Goal: Transaction & Acquisition: Obtain resource

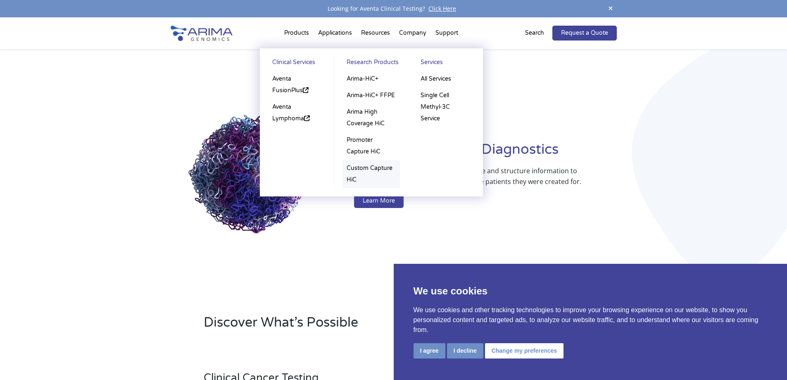
click at [361, 171] on link "Custom Capture HiC" at bounding box center [370, 174] width 57 height 28
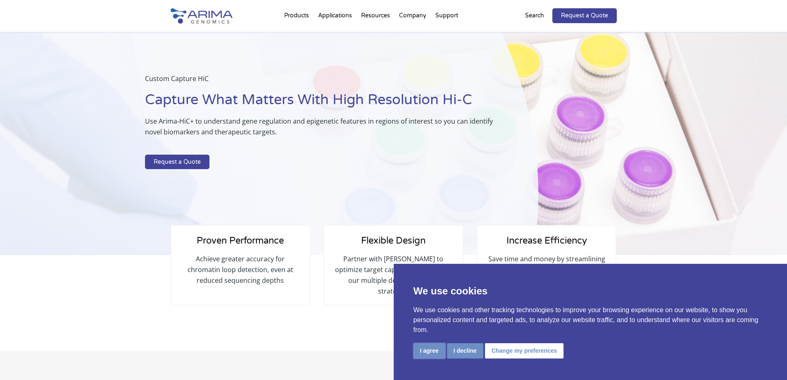
click at [428, 350] on button "I agree" at bounding box center [430, 350] width 32 height 15
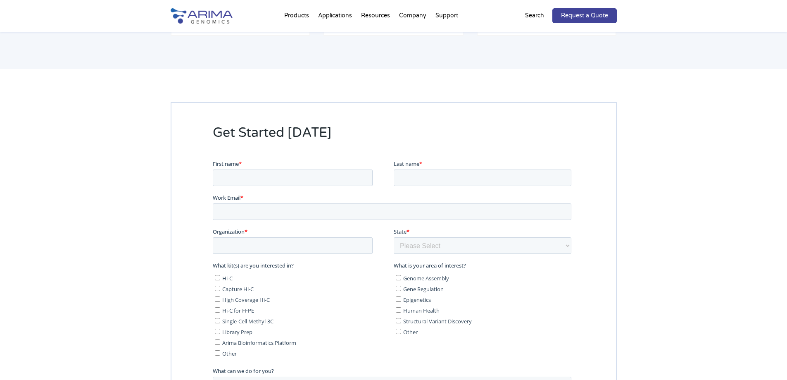
scroll to position [1487, 0]
click at [249, 183] on input "First name *" at bounding box center [292, 178] width 160 height 17
type input "Alicia"
click at [432, 179] on input "Last name *" at bounding box center [482, 178] width 178 height 17
type input "Defay-Stinat"
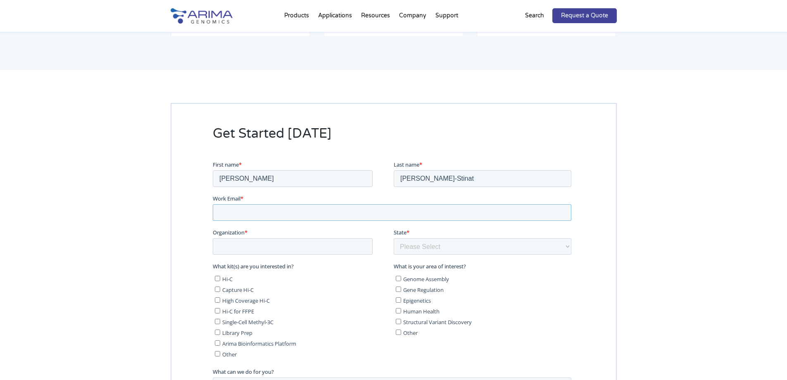
click at [360, 216] on input "Work Email *" at bounding box center [391, 212] width 359 height 17
type input "[PERSON_NAME][EMAIL_ADDRESS][PERSON_NAME][DOMAIN_NAME]"
click at [265, 252] on input "Organization *" at bounding box center [292, 246] width 160 height 17
type input "Université de Bordeaux MRGM U1211"
click at [416, 252] on select "Please Select Other/Non-US Alabama Alaska Arizona Arkansas California Colorado …" at bounding box center [482, 246] width 178 height 17
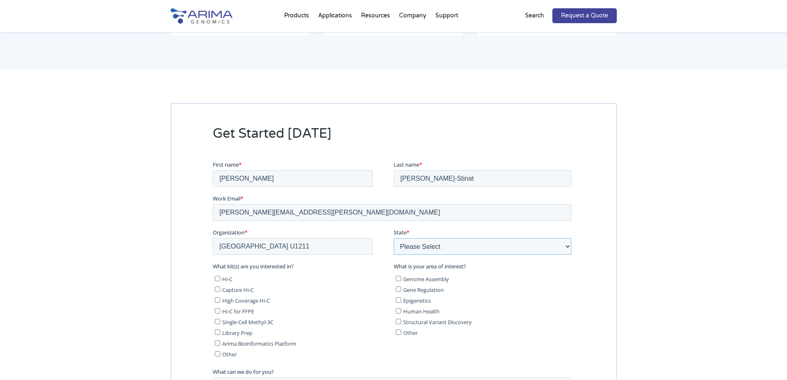
select select "Other/Non-US"
click at [393, 238] on select "Please Select Other/Non-US Alabama Alaska Arizona Arkansas California Colorado …" at bounding box center [482, 246] width 178 height 17
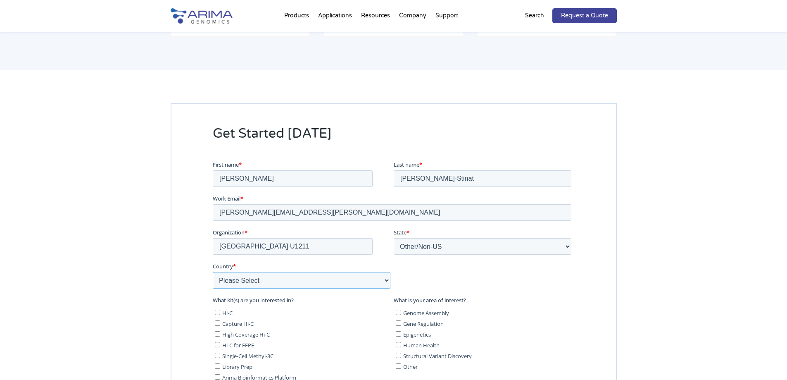
click at [265, 283] on select "Please Select Afghanistan Åland Islands Albania Algeria American Samoa Andorra …" at bounding box center [301, 279] width 178 height 17
select select "France"
click at [212, 271] on select "Please Select Afghanistan Åland Islands Albania Algeria American Samoa Andorra …" at bounding box center [301, 279] width 178 height 17
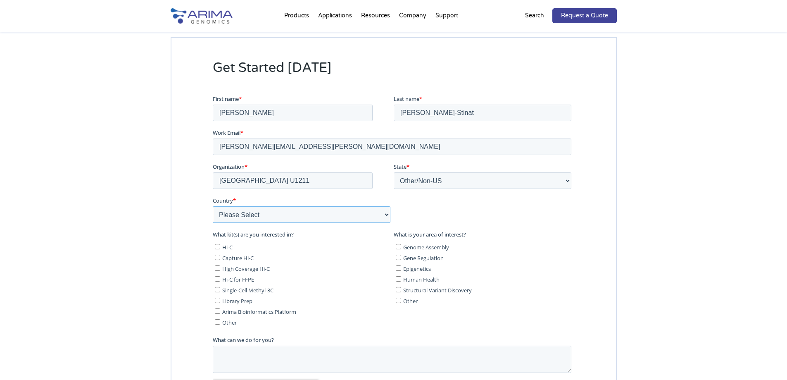
scroll to position [1598, 0]
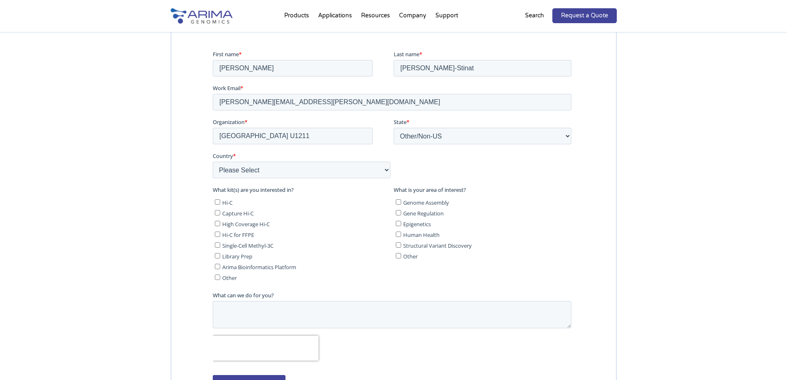
click at [218, 213] on input "Capture Hi-C" at bounding box center [216, 211] width 5 height 5
checkbox input "true"
click at [257, 305] on textarea "What can we do for you?" at bounding box center [391, 313] width 359 height 27
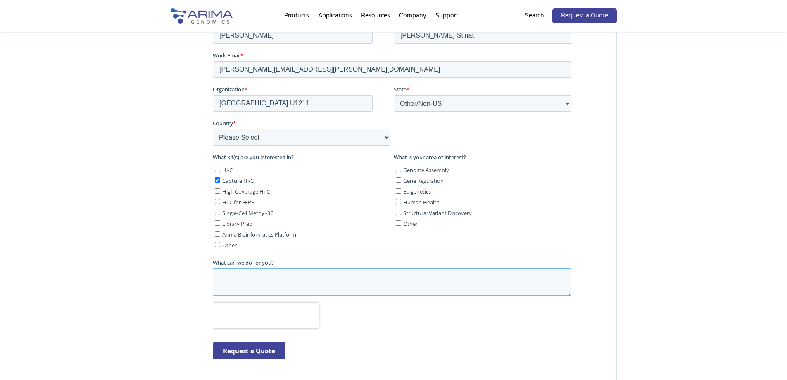
scroll to position [1631, 0]
click at [312, 278] on textarea "I would like a quote for" at bounding box center [391, 280] width 359 height 27
type textarea "I would like a quote for the three following kits : -"
drag, startPoint x: 216, startPoint y: 276, endPoint x: 364, endPoint y: 288, distance: 147.6
click at [364, 288] on textarea "I would like a quote for the three following kits : -" at bounding box center [391, 280] width 359 height 27
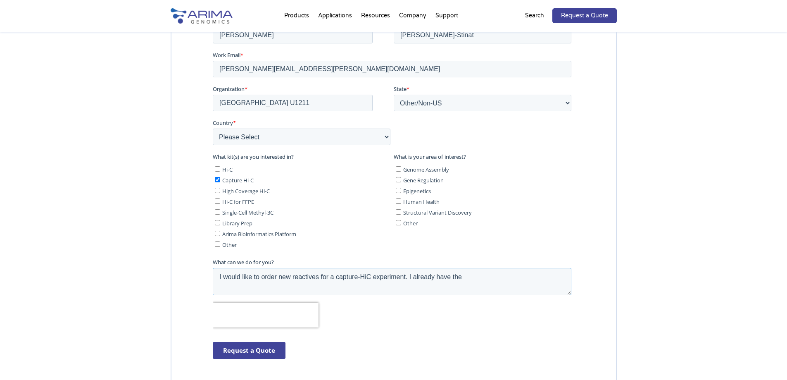
click at [260, 278] on textarea "I would like to order new reactives for a capture-HiC experiment. I already hav…" at bounding box center [391, 280] width 359 height 27
click at [292, 277] on textarea "I would like to re-order new reactives for a capture-HiC experiment. I already …" at bounding box center [391, 280] width 359 height 27
click at [479, 276] on textarea "I would like to re-order the reactives for a capture-HiC experiment. I already …" at bounding box center [391, 280] width 359 height 27
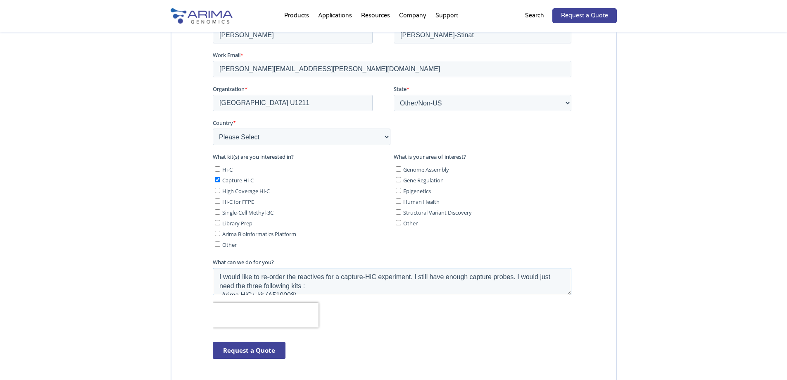
click at [303, 284] on textarea "I would like to re-order the reactives for a capture-HiC experiment. I still ha…" at bounding box center [391, 280] width 359 height 27
click at [319, 287] on textarea "I would like to re-order the reactives for a capture-HiC experiment. I still ha…" at bounding box center [391, 280] width 359 height 27
click at [326, 288] on textarea "I would like to re-order the reactives for a capture-HiC experiment. I still ha…" at bounding box center [391, 280] width 359 height 27
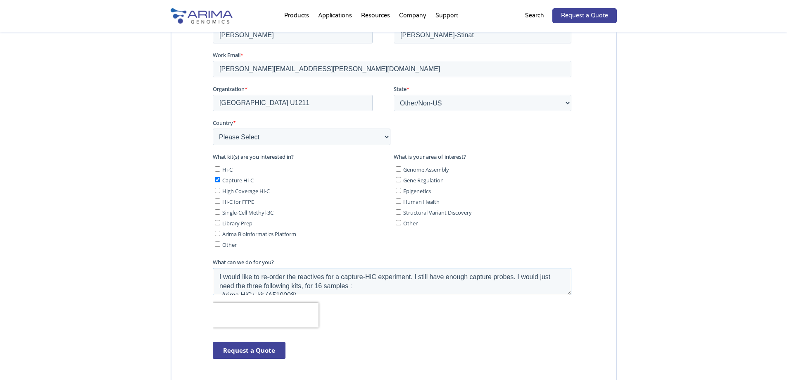
click at [214, 273] on textarea "I would like to re-order the reactives for a capture-HiC experiment. I still ha…" at bounding box center [391, 280] width 359 height 27
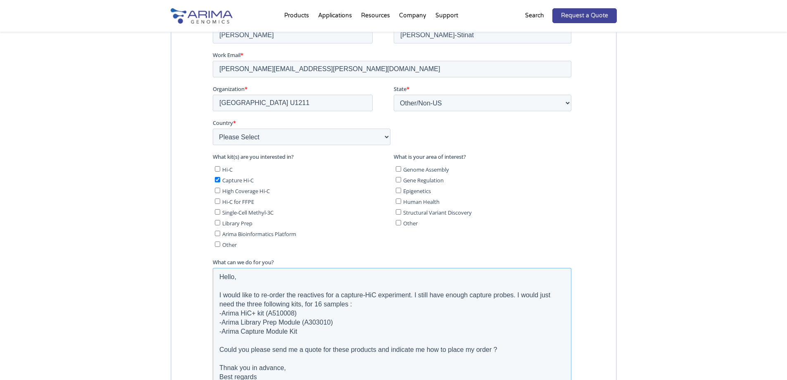
drag, startPoint x: 568, startPoint y: 291, endPoint x: 574, endPoint y: 390, distance: 98.5
click at [574, 379] on html "First name * Alicia Last name * Defay-Stinat Work Email * alicia.defay-stinat@u…" at bounding box center [393, 243] width 362 height 452
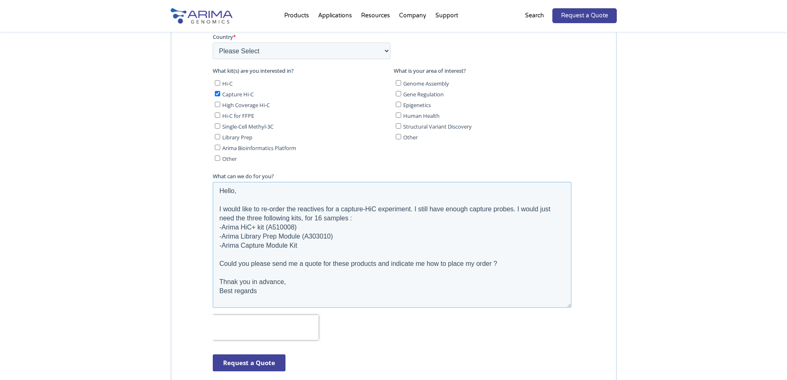
scroll to position [1741, 0]
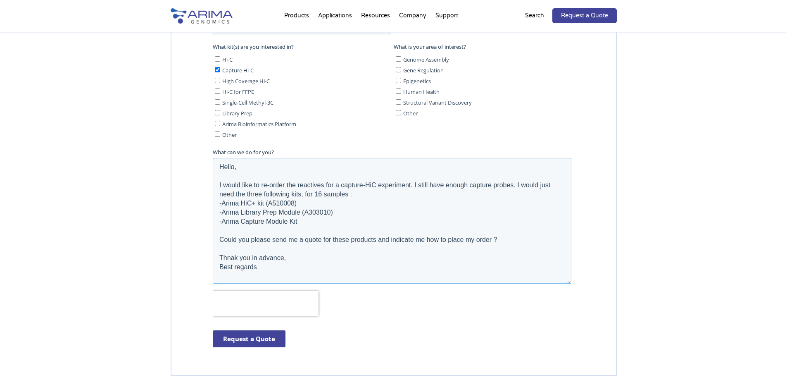
click at [415, 183] on textarea "Hello, I would like to re-order the reactives for a capture-HiC experiment. I s…" at bounding box center [391, 221] width 359 height 126
click at [230, 257] on textarea "Hello, I would like to re-order the reactives for a capture-HiC experiment. I s…" at bounding box center [391, 221] width 359 height 126
drag, startPoint x: 232, startPoint y: 257, endPoint x: 229, endPoint y: 261, distance: 4.5
click at [229, 261] on textarea "Hello, I would like to re-order the reactives for a capture-HiC experiment. I s…" at bounding box center [391, 221] width 359 height 126
click at [233, 258] on textarea "Hello, I would like to re-order the reactives for a capture-HiC experiment. I s…" at bounding box center [391, 221] width 359 height 126
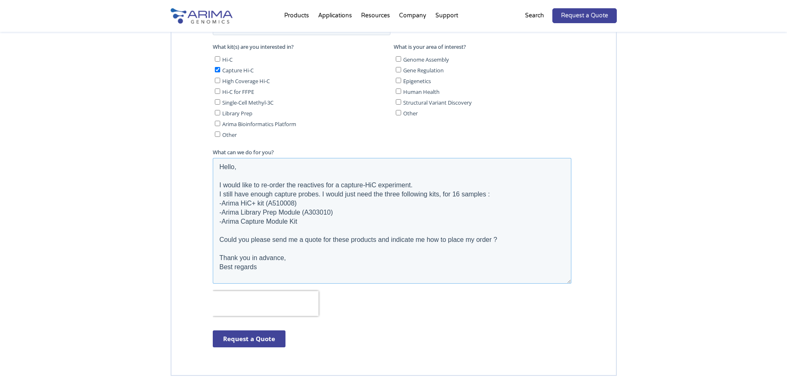
type textarea "Hello, I would like to re-order the reactives for a capture-HiC experiment. I s…"
click at [186, 233] on div at bounding box center [394, 141] width 446 height 468
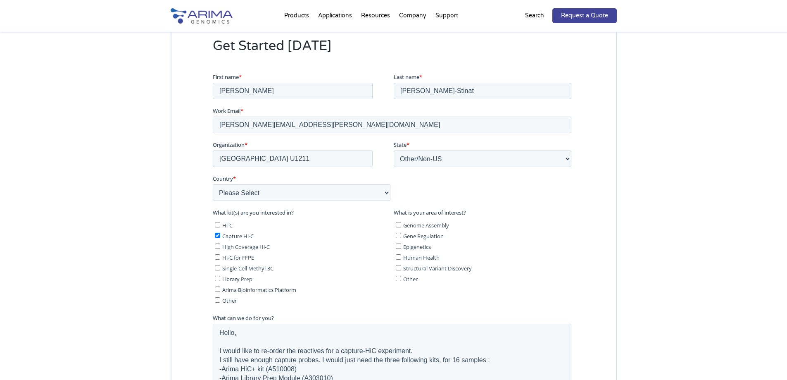
scroll to position [1575, 0]
click at [399, 236] on input "Gene Regulation" at bounding box center [397, 234] width 5 height 5
checkbox input "true"
click at [397, 246] on input "Epigenetics" at bounding box center [397, 245] width 5 height 5
checkbox input "true"
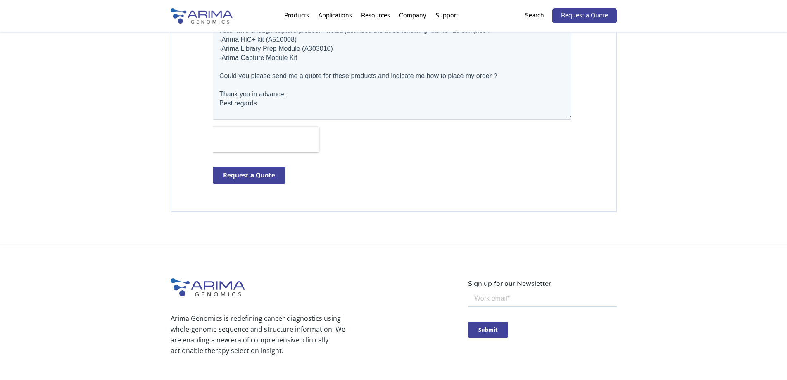
scroll to position [1906, 0]
click at [253, 171] on input "Request a Quote" at bounding box center [248, 173] width 73 height 17
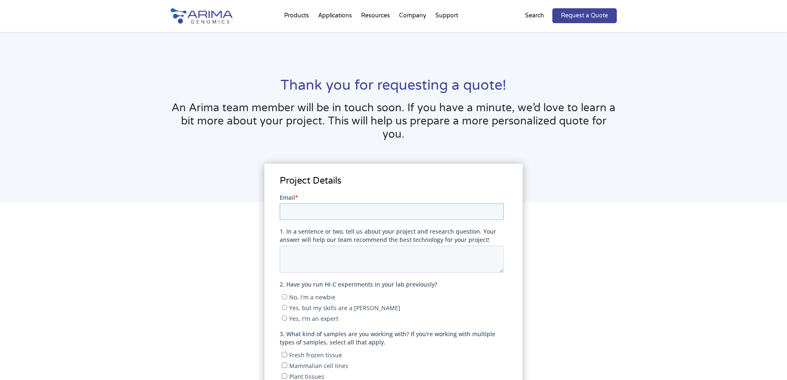
click at [358, 211] on input "Email *" at bounding box center [392, 211] width 224 height 17
type input "[PERSON_NAME][EMAIL_ADDRESS][PERSON_NAME][DOMAIN_NAME]"
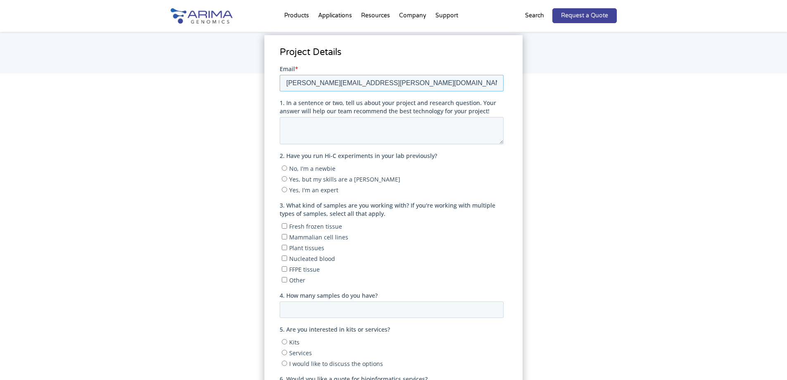
scroll to position [132, 0]
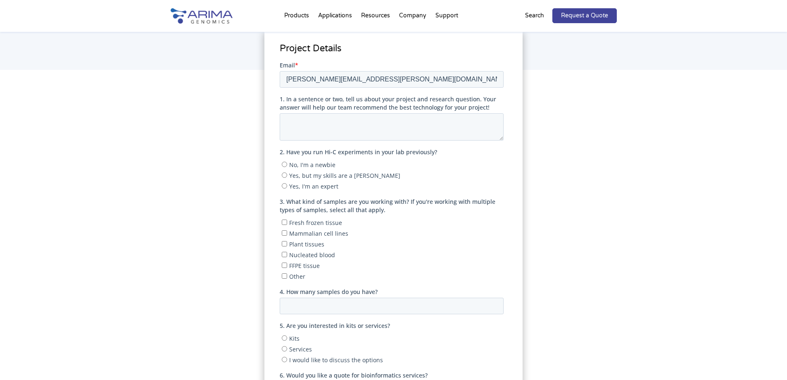
click at [288, 175] on label "Yes, but my skills are a [PERSON_NAME]" at bounding box center [393, 175] width 222 height 8
click at [287, 175] on input "Yes, but my skills are a [PERSON_NAME]" at bounding box center [284, 174] width 5 height 5
radio input "true"
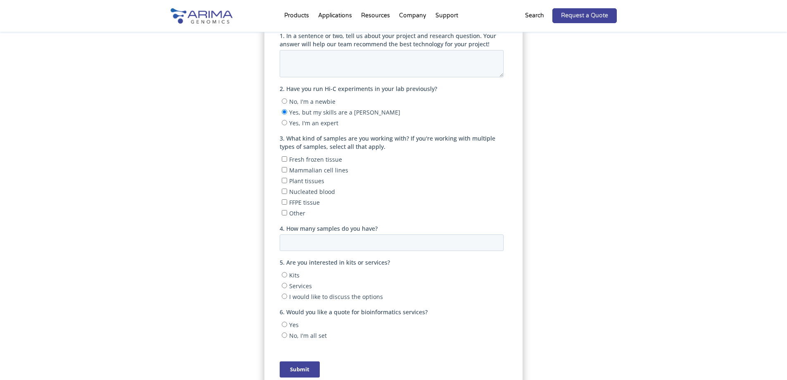
scroll to position [198, 0]
click at [286, 169] on input "Mammalian cell lines" at bounding box center [284, 166] width 5 height 5
checkbox input "true"
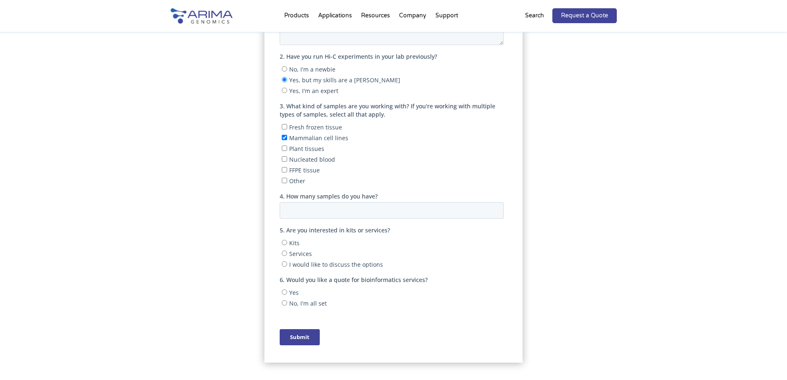
scroll to position [231, 0]
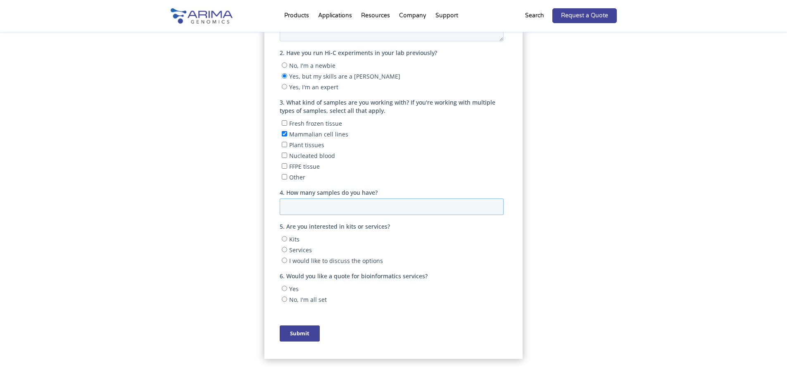
click at [323, 202] on input "4. How many samples do you have?" at bounding box center [392, 206] width 224 height 17
type input "16"
click at [259, 220] on div "Project Details" at bounding box center [394, 187] width 446 height 366
click at [282, 240] on input "Kits" at bounding box center [284, 238] width 5 height 5
radio input "true"
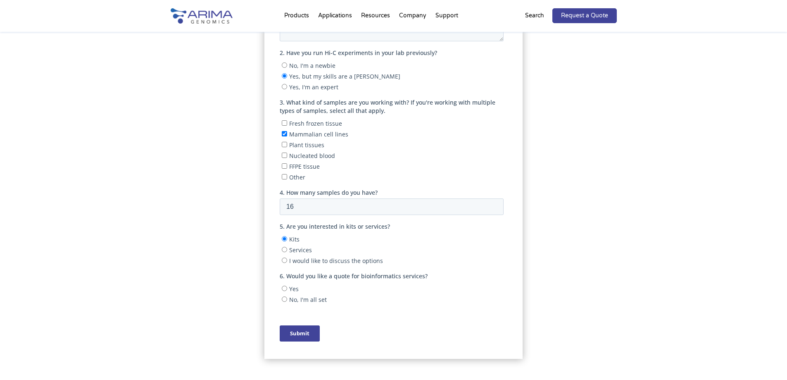
click at [283, 249] on input "Services" at bounding box center [284, 249] width 5 height 5
radio input "true"
click at [285, 242] on label "Kits" at bounding box center [393, 239] width 222 height 8
click at [285, 241] on input "Kits" at bounding box center [284, 238] width 5 height 5
radio input "true"
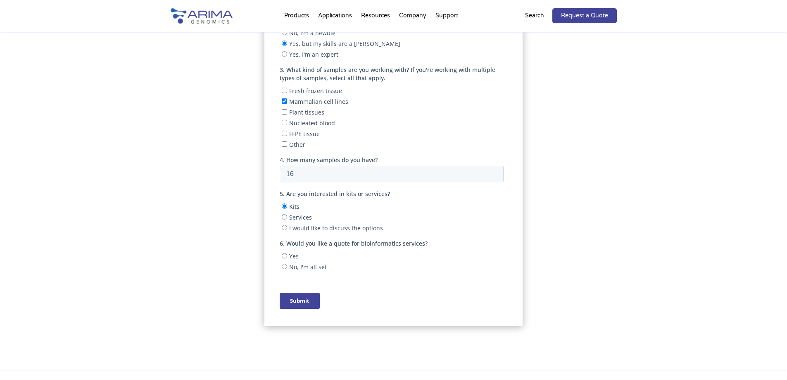
scroll to position [264, 0]
click at [283, 266] on input "No, I'm all set" at bounding box center [284, 265] width 5 height 5
radio input "true"
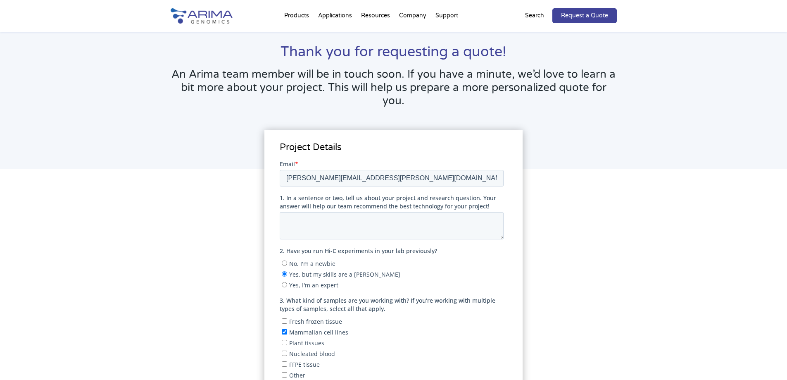
scroll to position [33, 0]
click at [295, 225] on textarea "1. In a sentence or two, tell us about your project and research question. Your…" at bounding box center [392, 225] width 224 height 27
click at [287, 226] on textarea "The aim of this project is to identifiy the cis-regulatory elements of albinism…" at bounding box center [392, 225] width 224 height 27
click at [364, 231] on textarea "The aim of this project is to identifiy the cis-regulatory elements of the majo…" at bounding box center [392, 225] width 224 height 27
click at [469, 221] on textarea "The aim of this project is to identifiy the cis-regulatory elements of the majo…" at bounding box center [392, 225] width 224 height 27
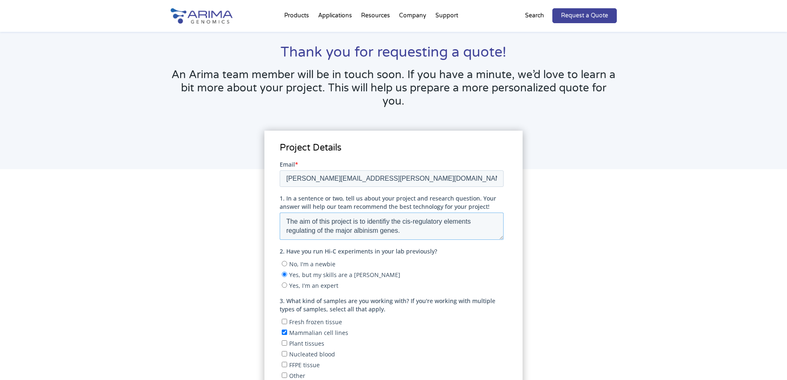
drag, startPoint x: 308, startPoint y: 226, endPoint x: 300, endPoint y: 230, distance: 9.4
click at [300, 230] on textarea "The aim of this project is to identifiy the cis-regulatory elements regulating …" at bounding box center [392, 225] width 224 height 27
type textarea "The aim of this project is to identifiy the cis-regulatory elements regulating …"
click at [252, 236] on div "Project Details" at bounding box center [394, 385] width 446 height 366
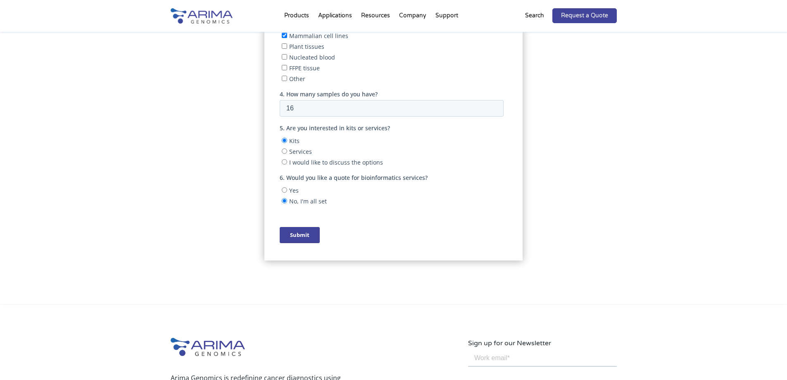
scroll to position [331, 0]
click at [308, 238] on input "Submit" at bounding box center [300, 234] width 40 height 16
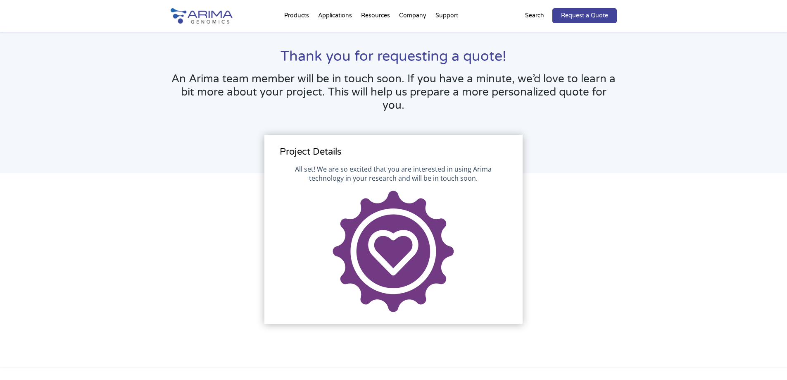
scroll to position [0, 0]
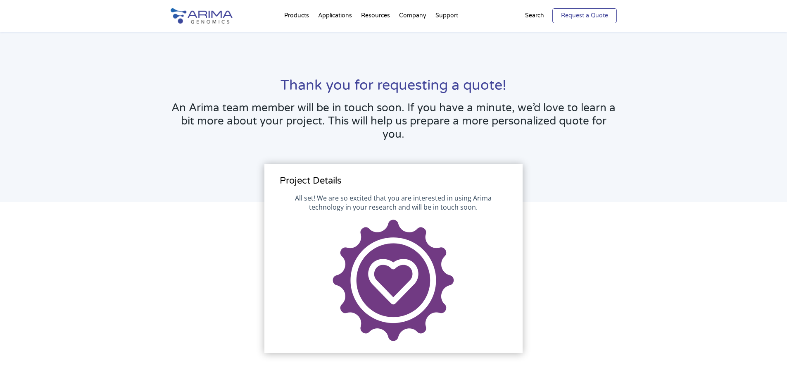
click at [577, 15] on link "Request a Quote" at bounding box center [584, 15] width 64 height 15
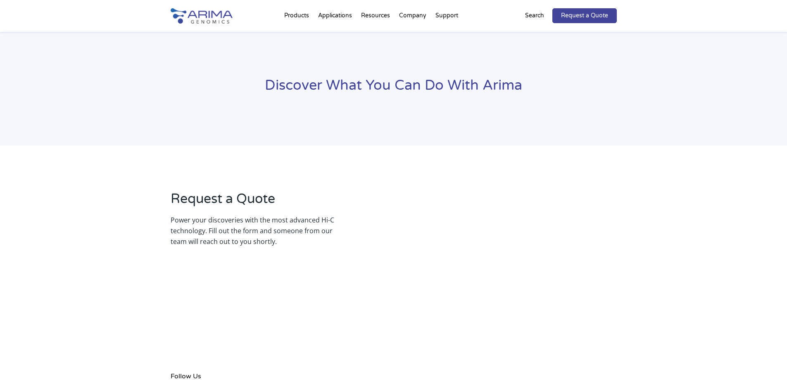
select select "Other/Non-US"
select select "[GEOGRAPHIC_DATA]"
